Goal: Find specific page/section: Find specific page/section

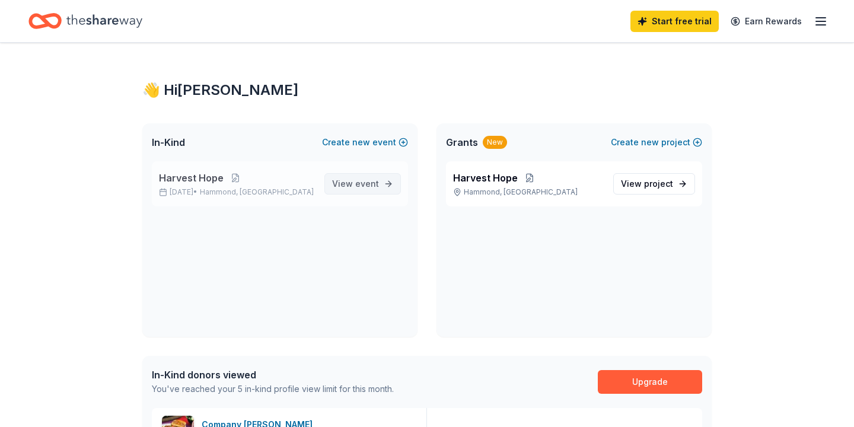
click at [356, 181] on span "View event" at bounding box center [355, 184] width 47 height 14
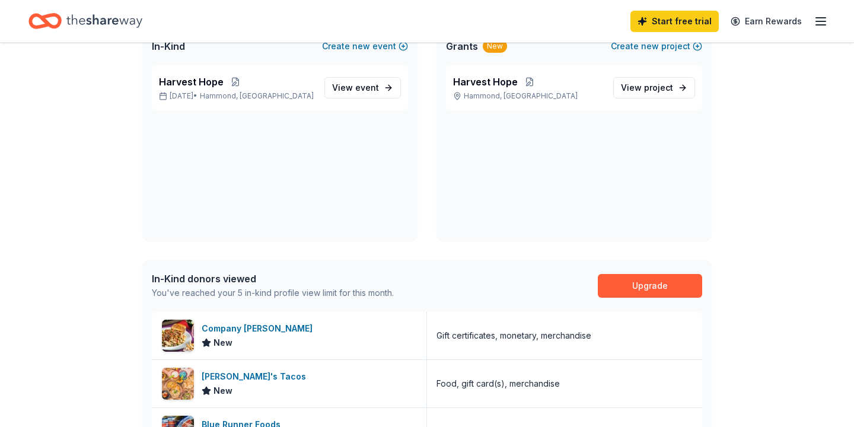
scroll to position [97, 0]
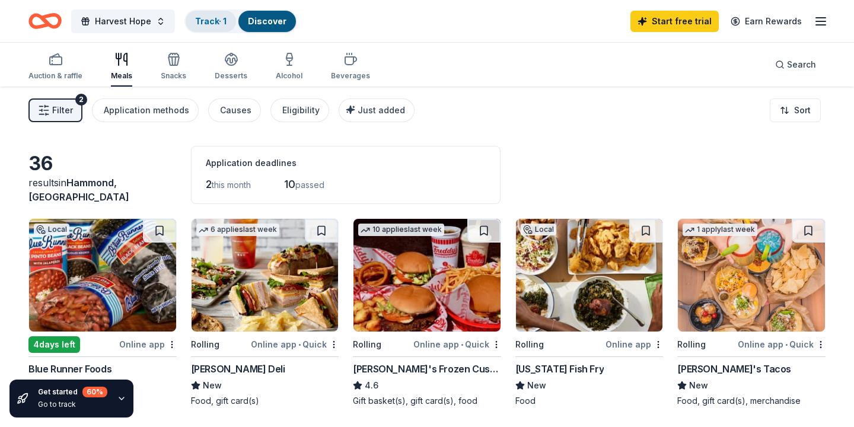
click at [203, 28] on div "Track · 1" at bounding box center [211, 21] width 50 height 21
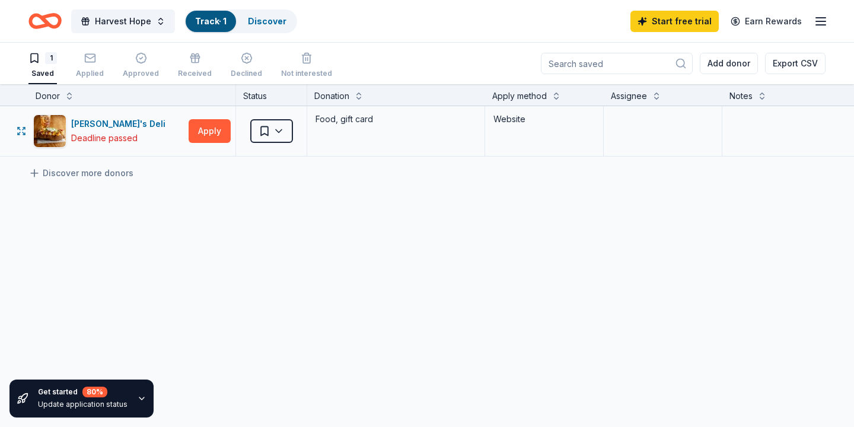
click at [360, 131] on div "Food, gift card" at bounding box center [396, 131] width 178 height 50
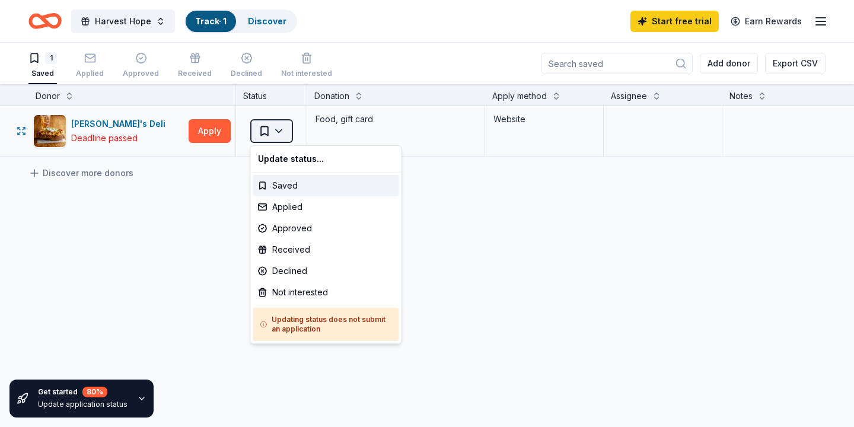
click at [277, 126] on html "Harvest Hope Track · 1 Discover Start free trial Earn Rewards 1 Saved Applied A…" at bounding box center [427, 213] width 854 height 427
click at [298, 293] on div "Not interested" at bounding box center [326, 292] width 146 height 21
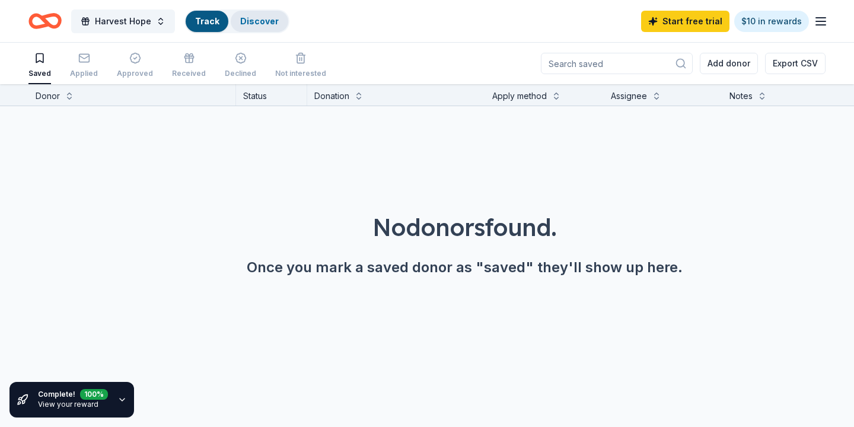
click at [243, 17] on link "Discover" at bounding box center [259, 21] width 39 height 10
